Goal: Understand process/instructions

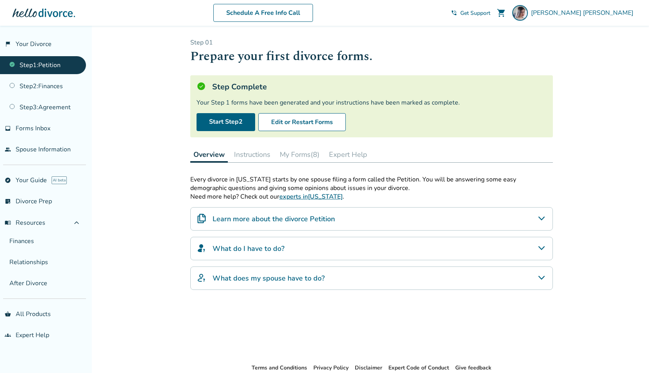
click at [588, 63] on div "Added to cart Step 0 1 Prepare your first divorce forms. Step Complete Your Ste…" at bounding box center [324, 222] width 649 height 393
click at [71, 68] on link "Step 1 : Petition" at bounding box center [43, 65] width 86 height 18
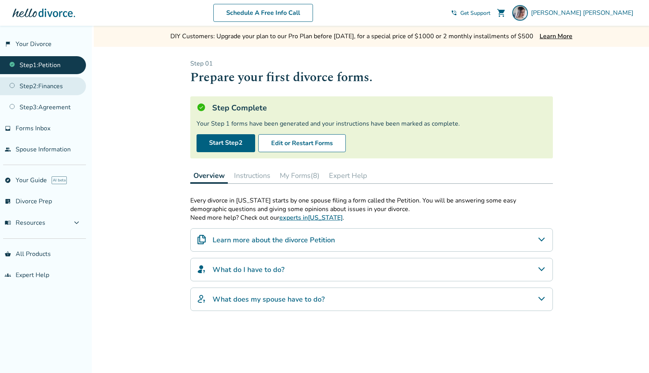
click at [52, 86] on link "Step 2 : Finances" at bounding box center [43, 86] width 86 height 18
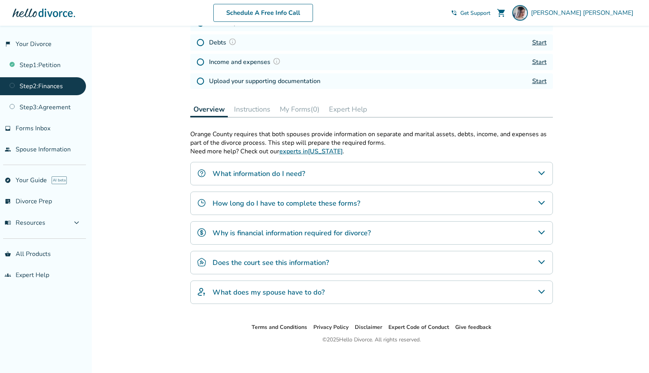
scroll to position [179, 0]
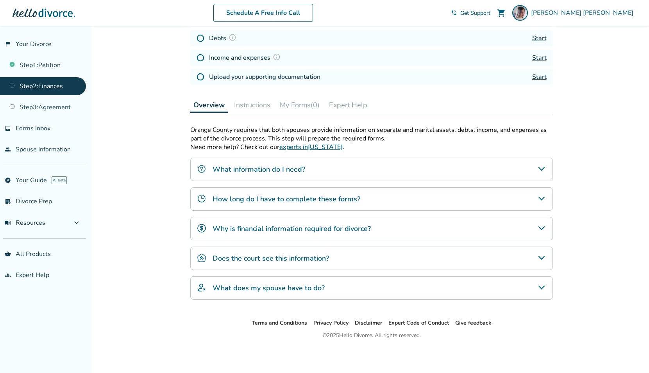
click at [325, 177] on div "What information do I need?" at bounding box center [371, 169] width 363 height 23
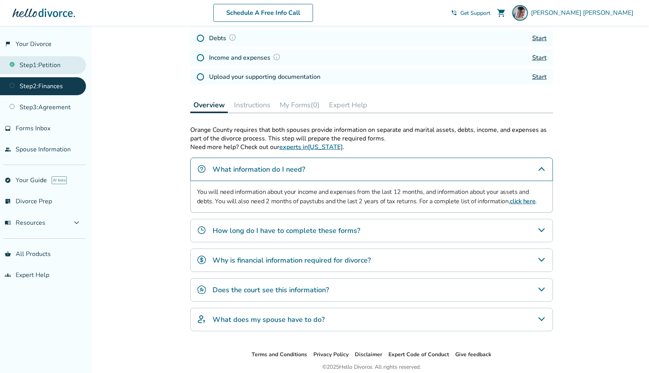
click at [46, 60] on link "Step 1 : Petition" at bounding box center [43, 65] width 86 height 18
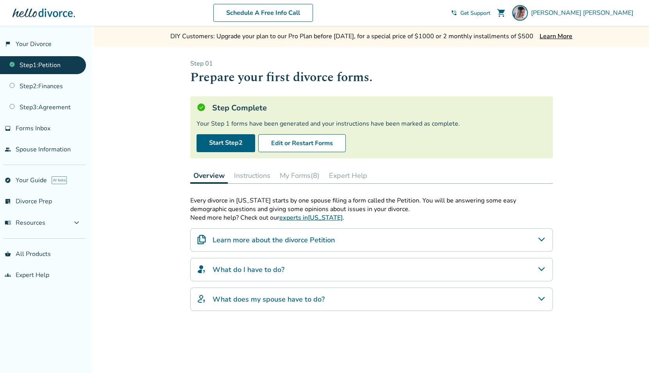
click at [258, 177] on button "Instructions" at bounding box center [252, 176] width 43 height 16
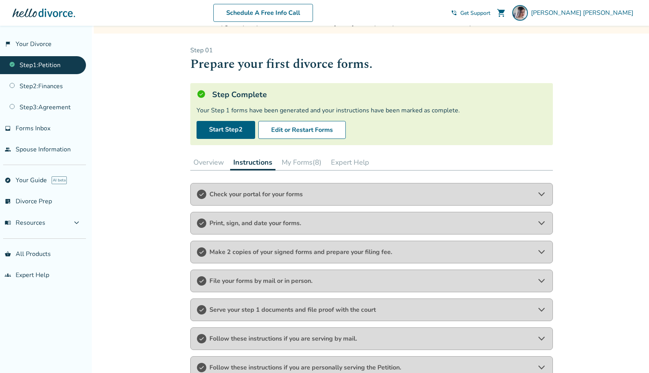
scroll to position [86, 0]
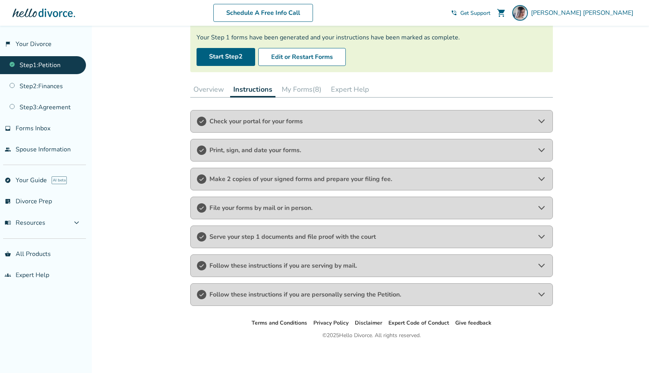
click at [413, 295] on span "Follow these instructions if you are personally serving the Petition." at bounding box center [371, 295] width 324 height 9
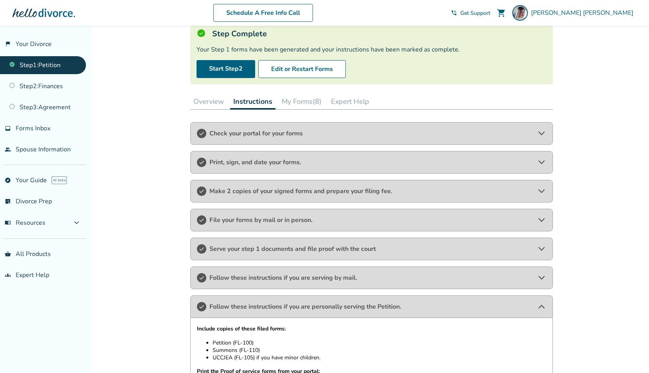
scroll to position [0, 0]
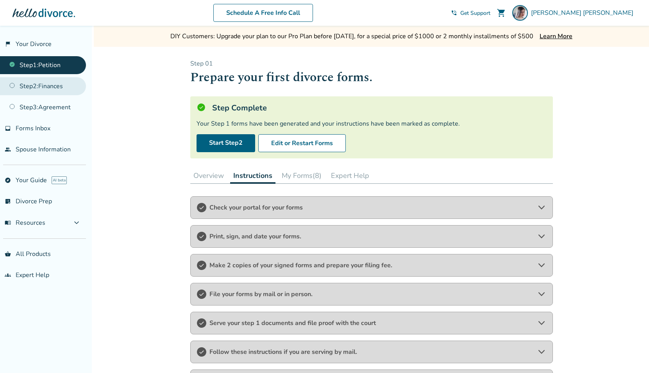
click at [39, 83] on link "Step 2 : Finances" at bounding box center [43, 86] width 86 height 18
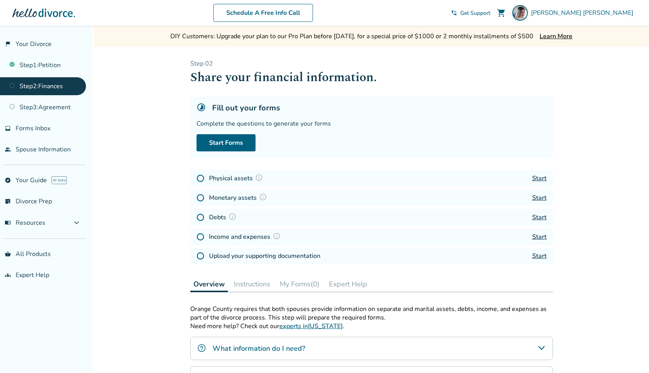
scroll to position [179, 0]
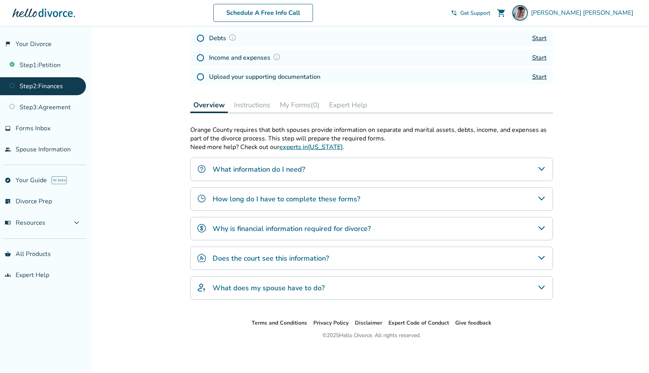
click at [306, 172] on div "What information do I need?" at bounding box center [371, 169] width 363 height 23
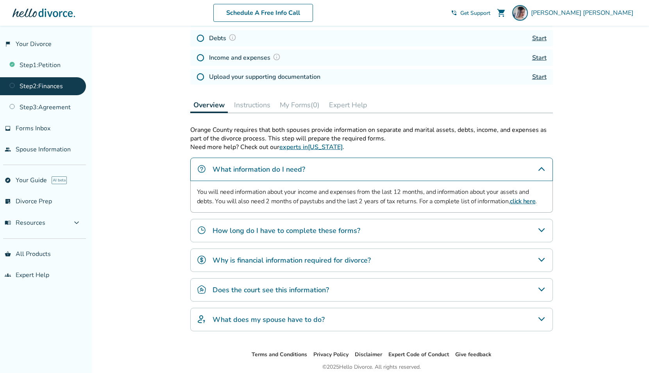
click at [299, 232] on h4 "How long do I have to complete these forms?" at bounding box center [287, 231] width 148 height 10
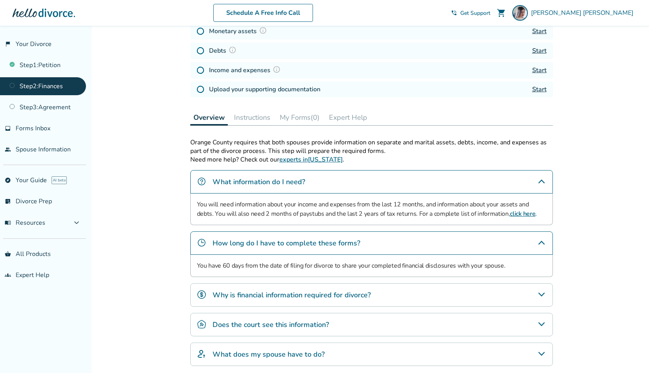
scroll to position [167, 0]
click at [324, 298] on h4 "Why is financial information required for divorce?" at bounding box center [292, 295] width 158 height 10
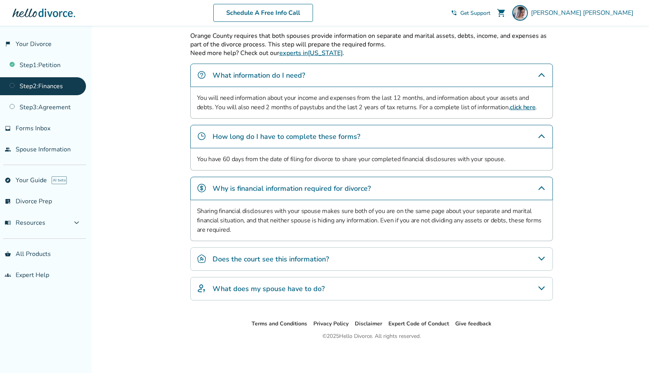
scroll to position [274, 0]
click at [364, 257] on div "Does the court see this information?" at bounding box center [371, 258] width 363 height 23
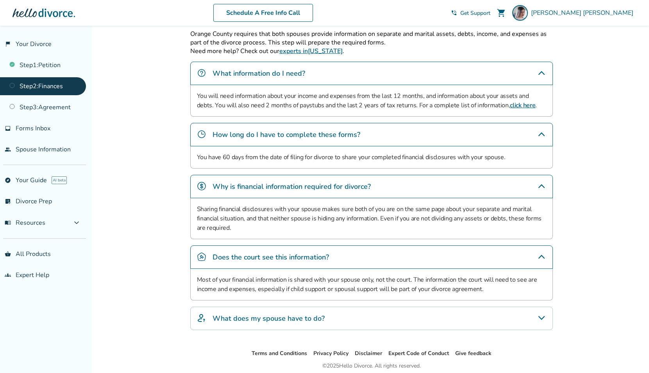
scroll to position [306, 0]
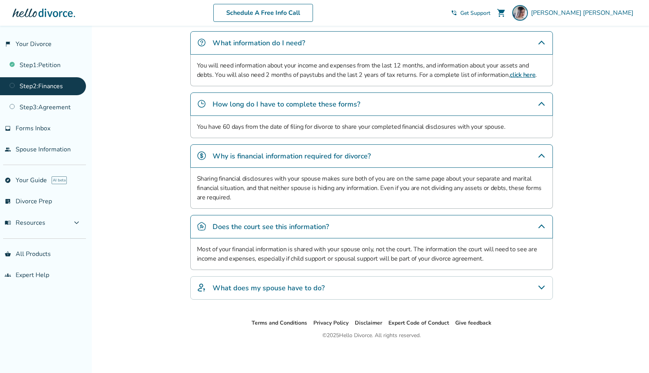
click at [328, 286] on div "What does my spouse have to do?" at bounding box center [371, 288] width 363 height 23
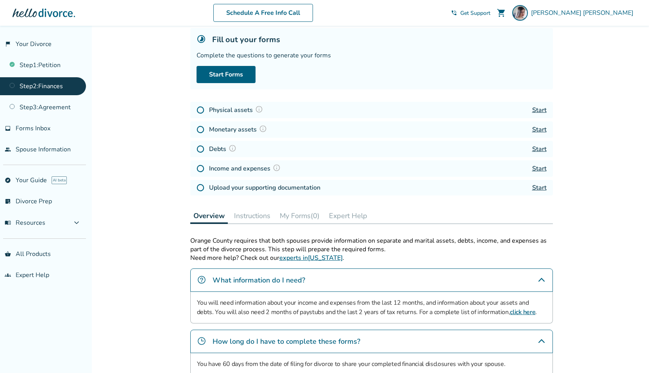
scroll to position [69, 0]
click at [252, 213] on button "Instructions" at bounding box center [252, 215] width 43 height 16
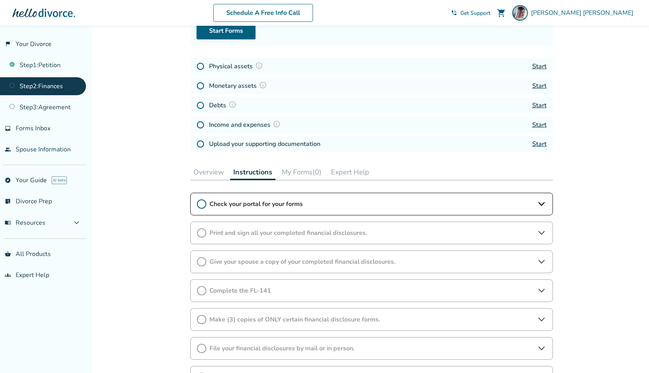
scroll to position [120, 0]
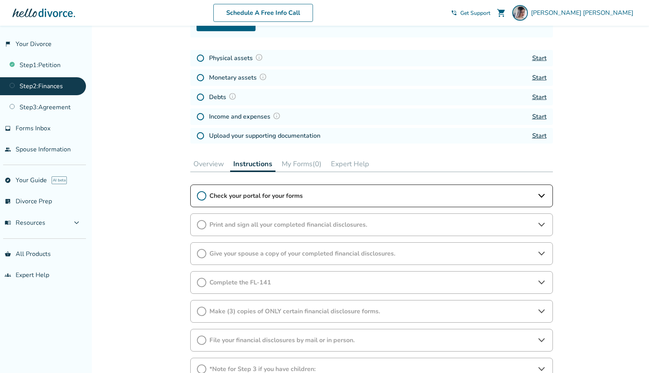
click at [371, 201] on div "Check your portal for your forms" at bounding box center [371, 196] width 363 height 23
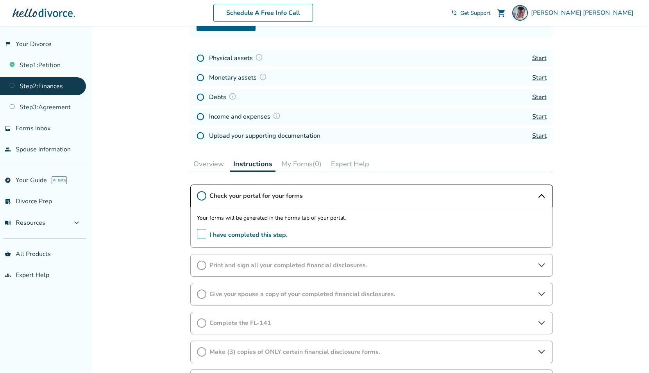
click at [371, 201] on div "Check your portal for your forms" at bounding box center [371, 196] width 363 height 23
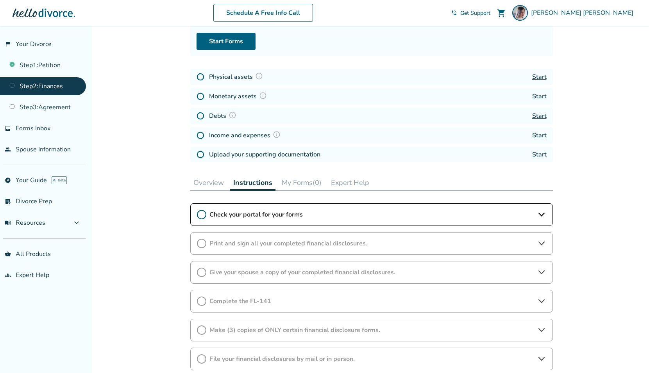
scroll to position [0, 0]
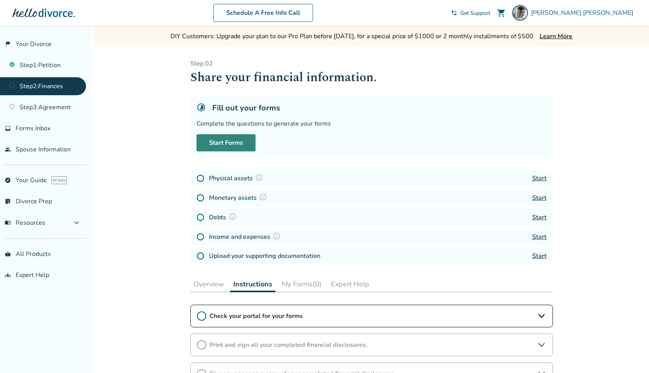
click at [237, 138] on link "Start Forms" at bounding box center [226, 142] width 59 height 17
